Goal: Navigation & Orientation: Find specific page/section

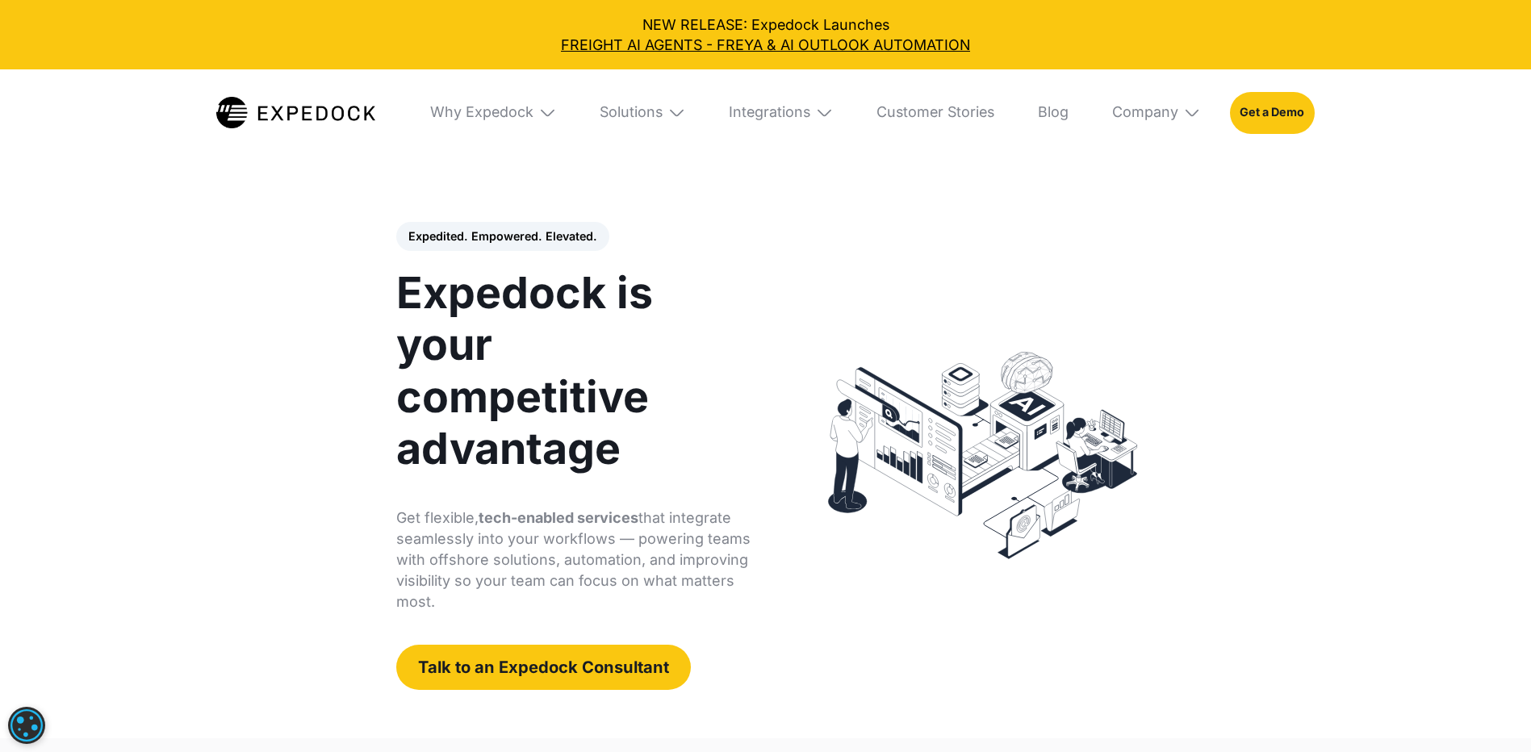
select select
click at [647, 106] on div "Solutions" at bounding box center [630, 112] width 63 height 18
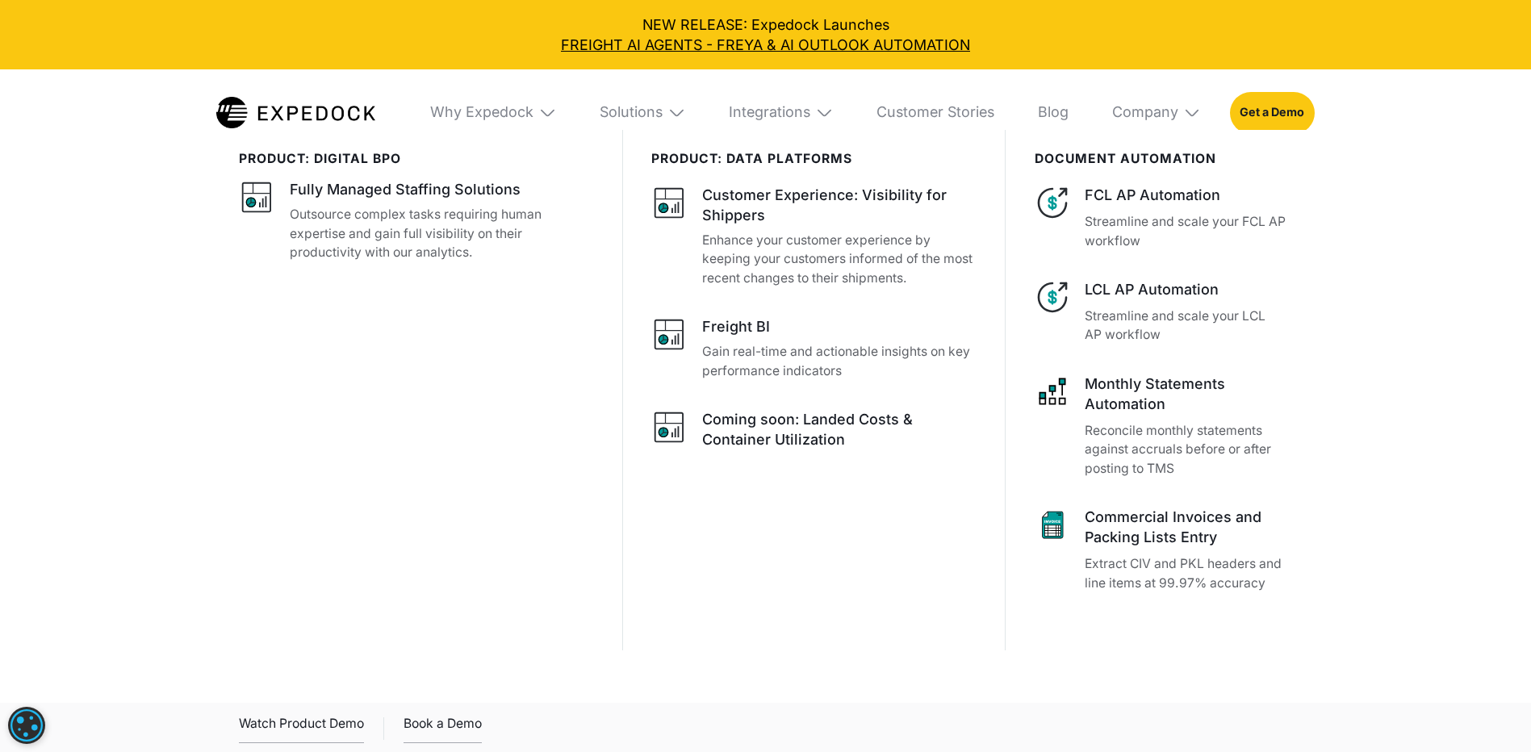
scroll to position [6622, 0]
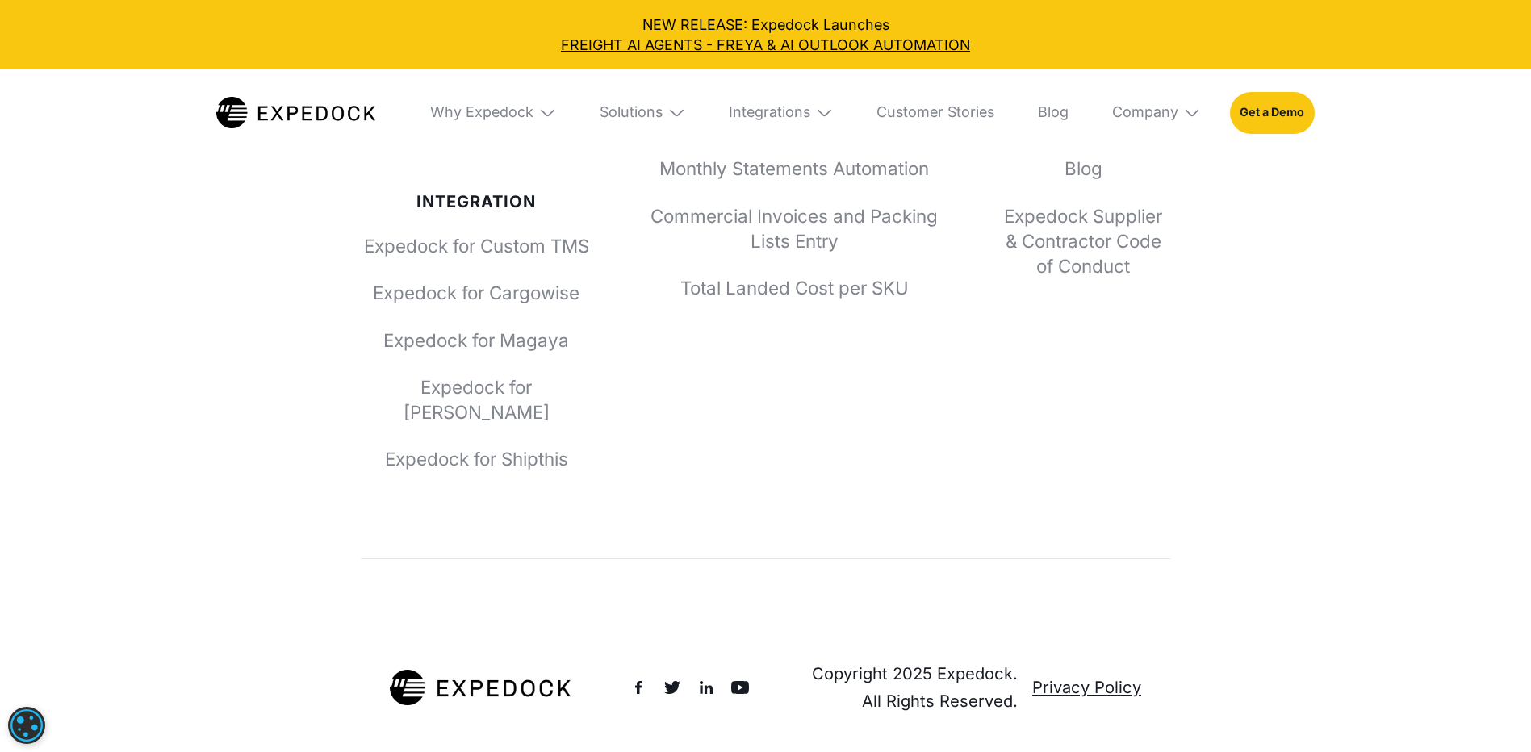
click at [1198, 115] on img at bounding box center [1192, 112] width 18 height 18
click at [1136, 182] on link "About Us" at bounding box center [1156, 179] width 118 height 47
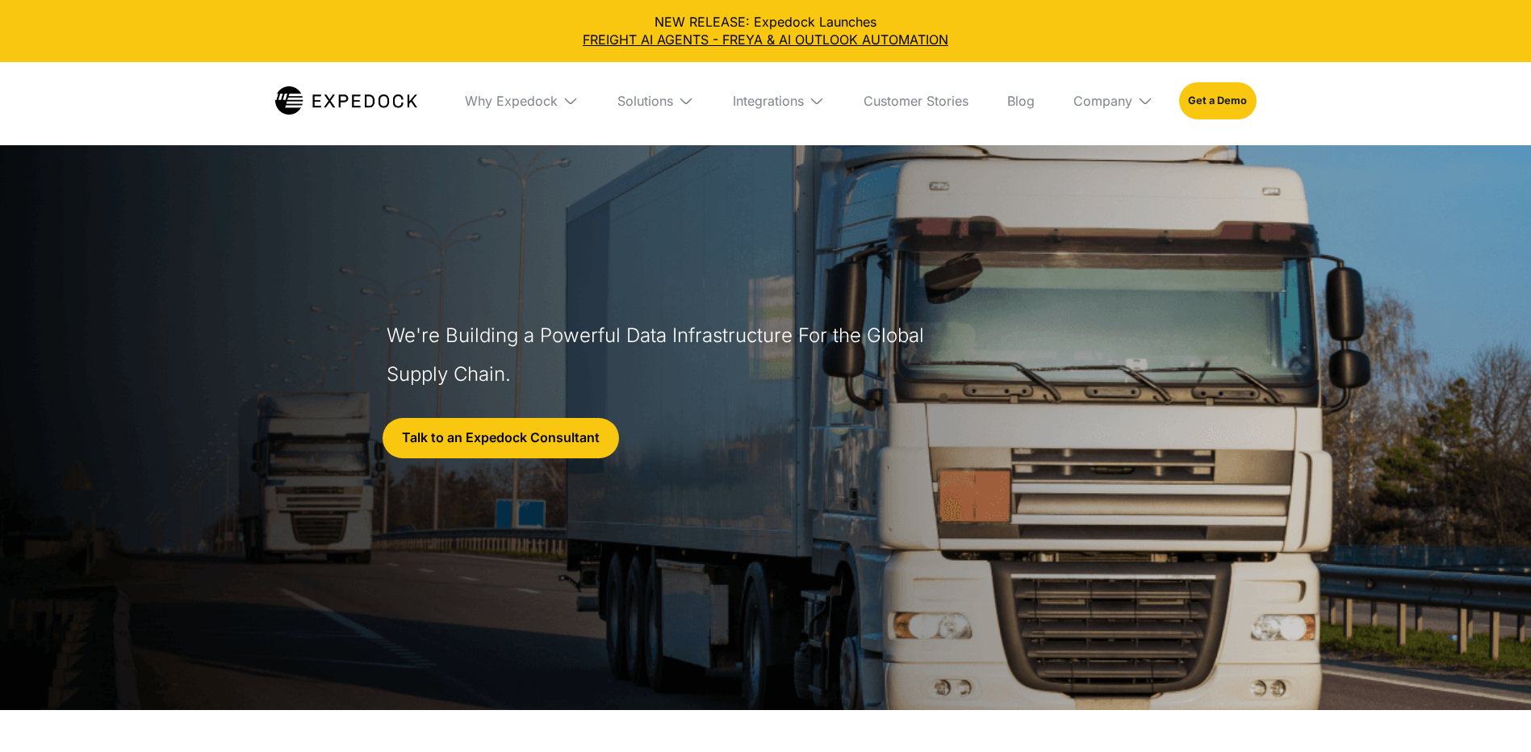
select select
click at [1111, 102] on div "Company" at bounding box center [1102, 101] width 59 height 16
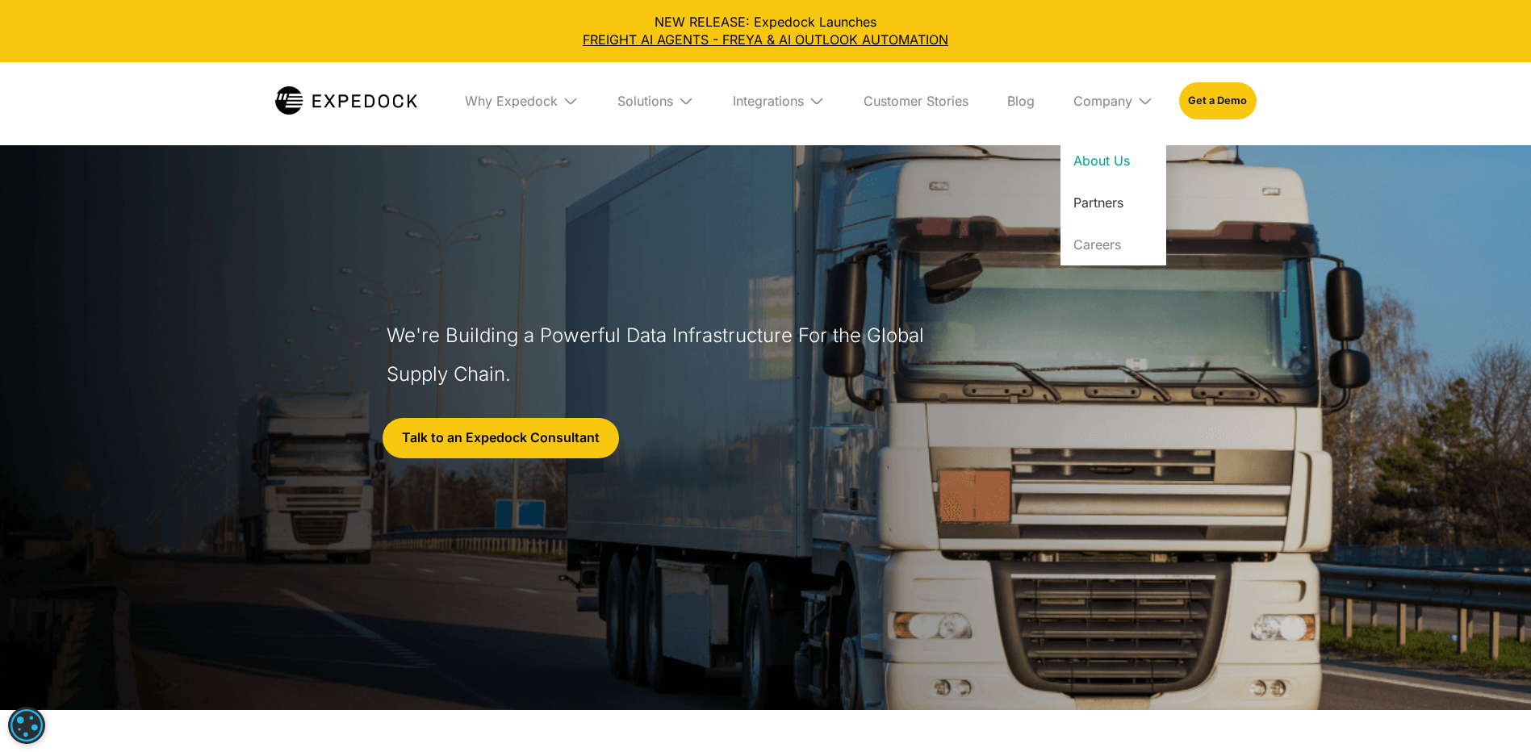
click at [1109, 200] on link "Partners" at bounding box center [1113, 203] width 106 height 42
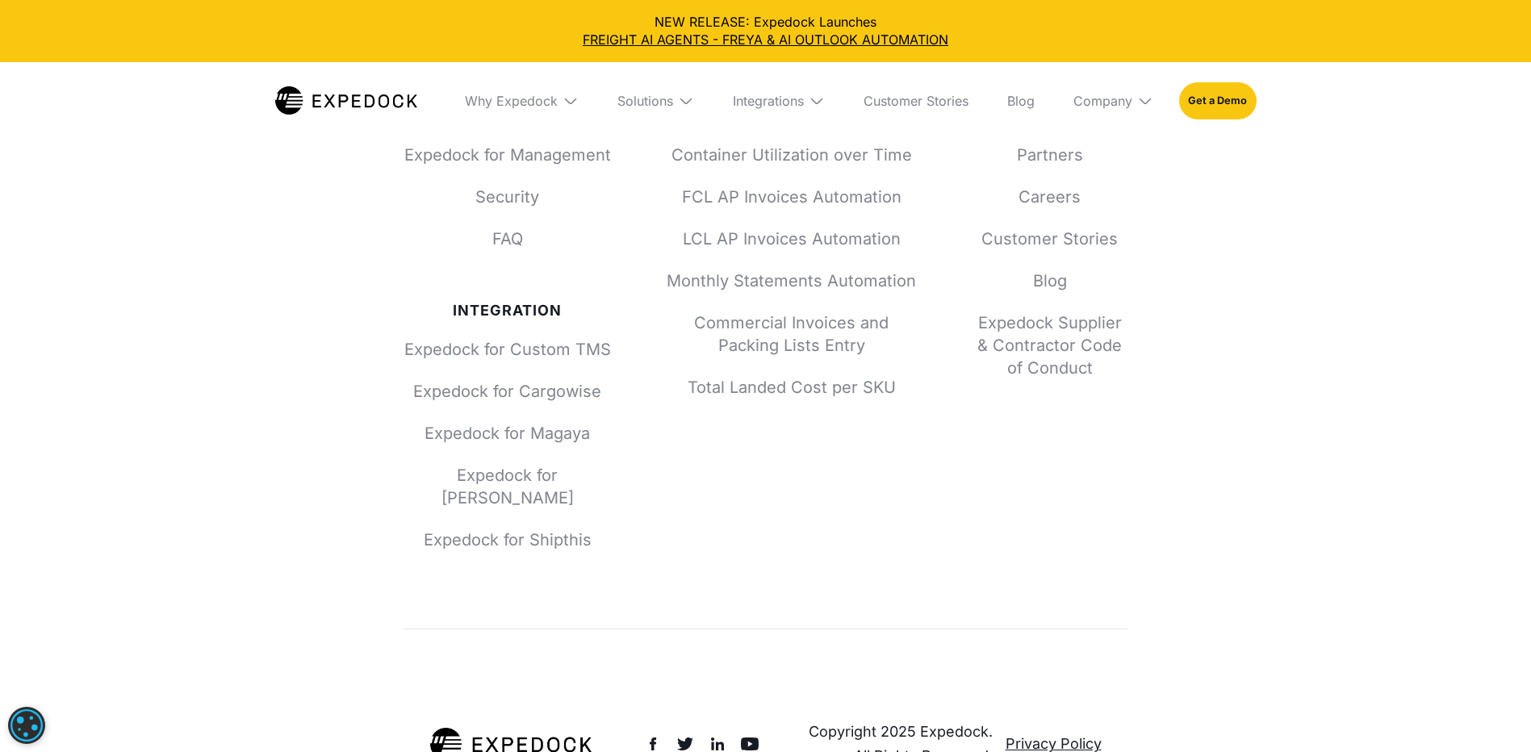
scroll to position [1977, 0]
